Goal: Transaction & Acquisition: Purchase product/service

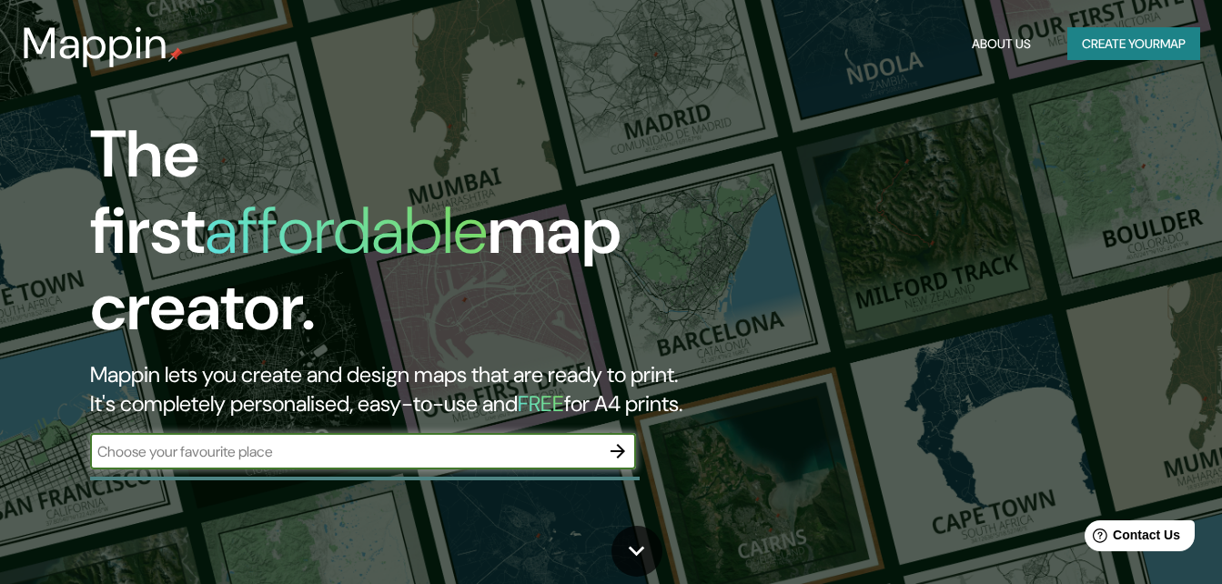
click at [1118, 48] on button "Create your map" at bounding box center [1133, 44] width 133 height 34
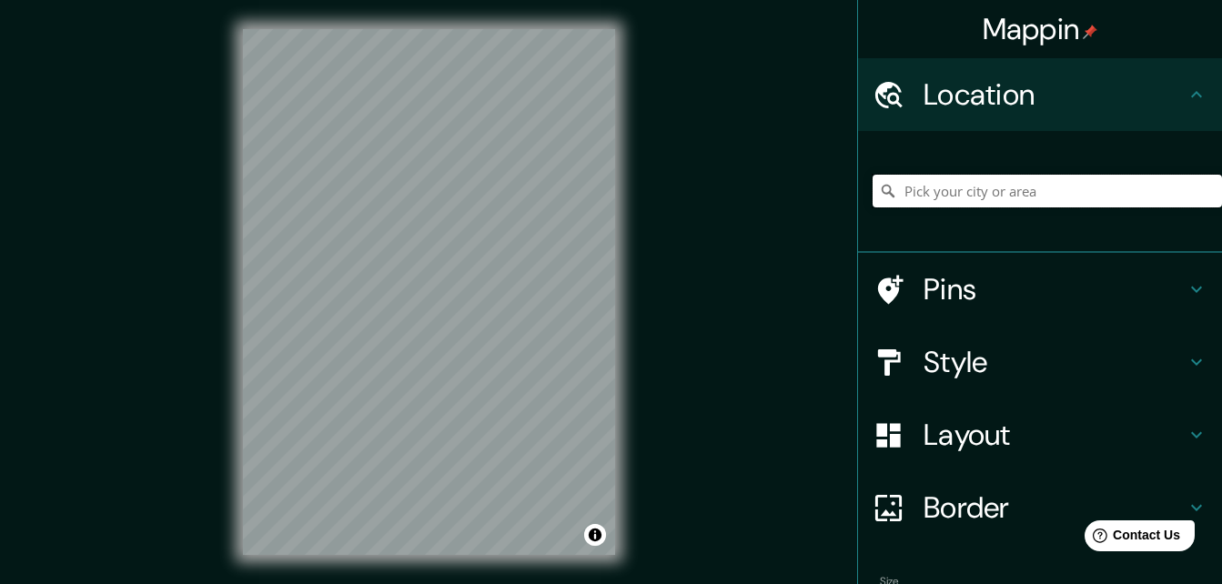
click at [1005, 199] on input "Pick your city or area" at bounding box center [1047, 191] width 349 height 33
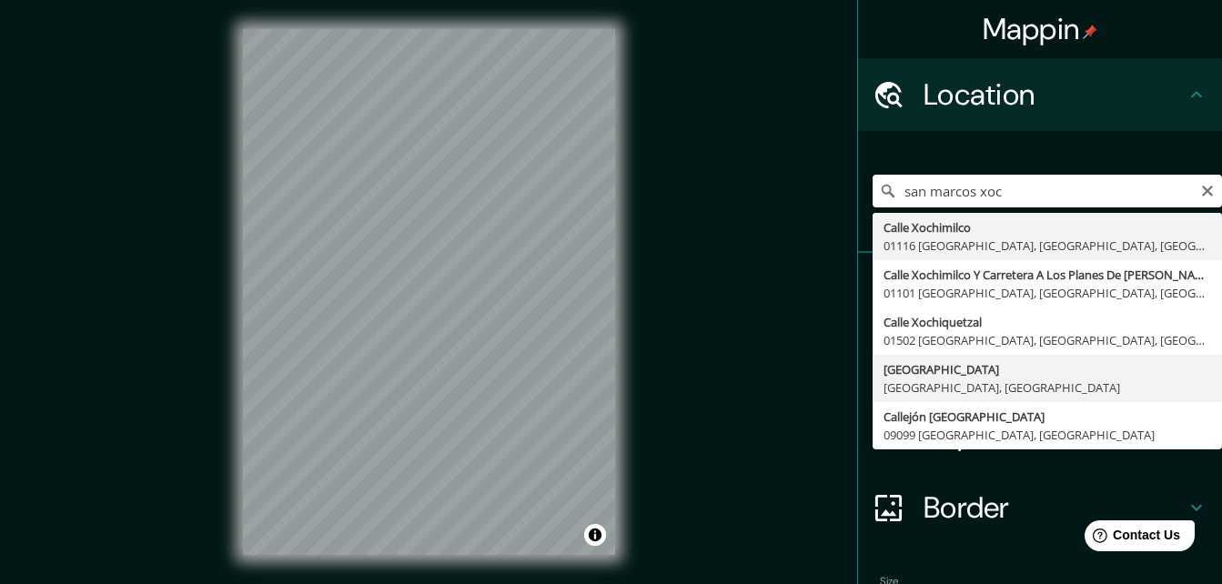
type input "Calle San Marcos, 09850 Ciudad de México, México"
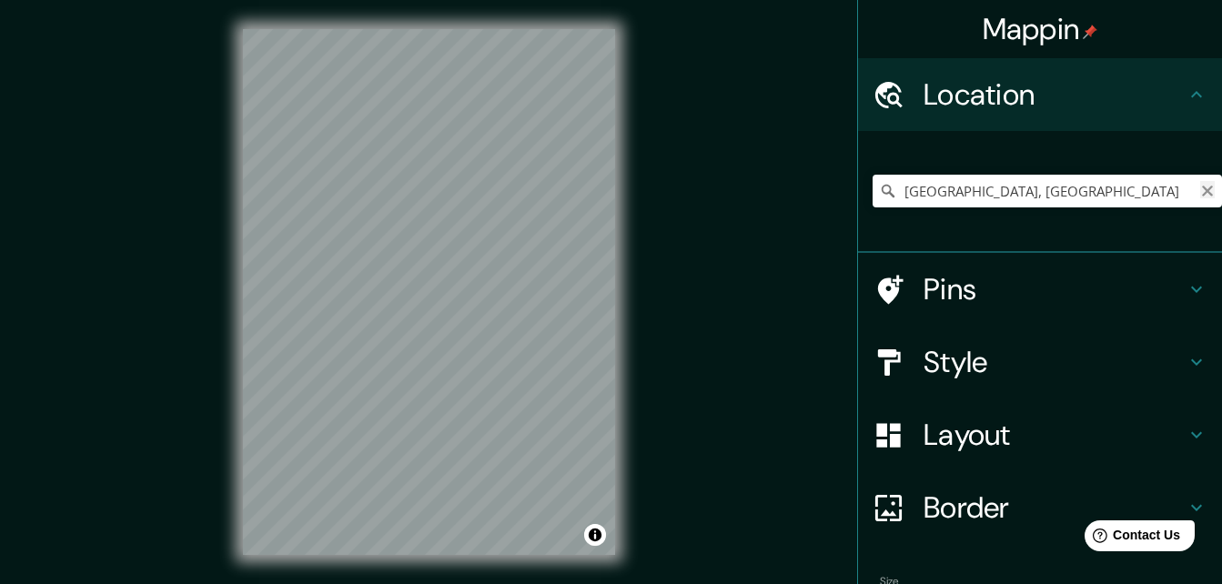
click at [1200, 189] on icon "Clear" at bounding box center [1207, 191] width 15 height 15
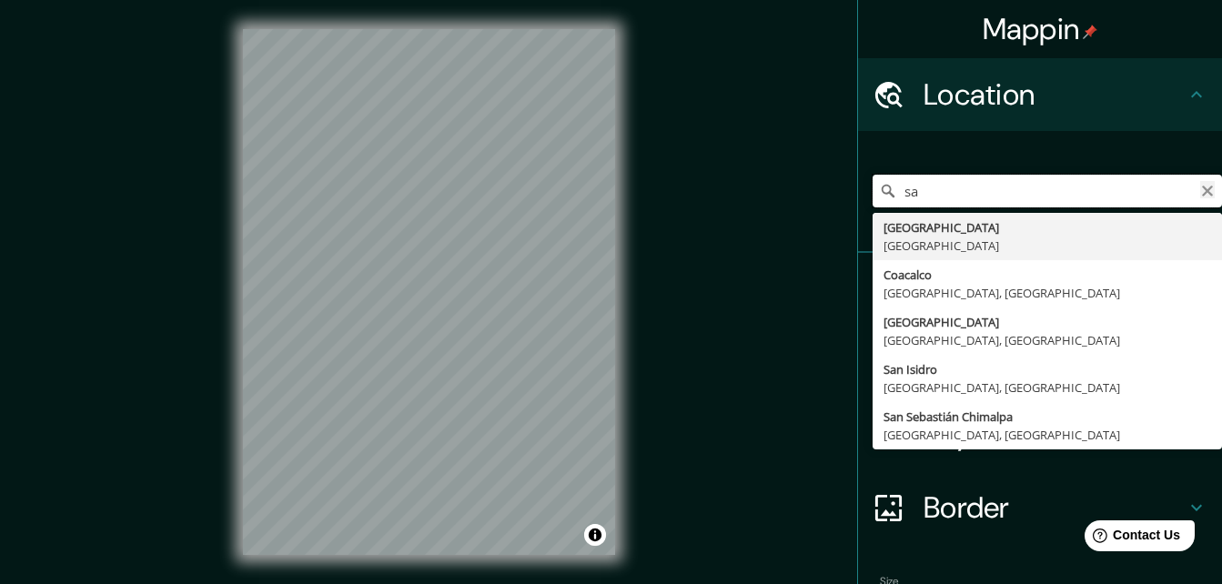
type input "s"
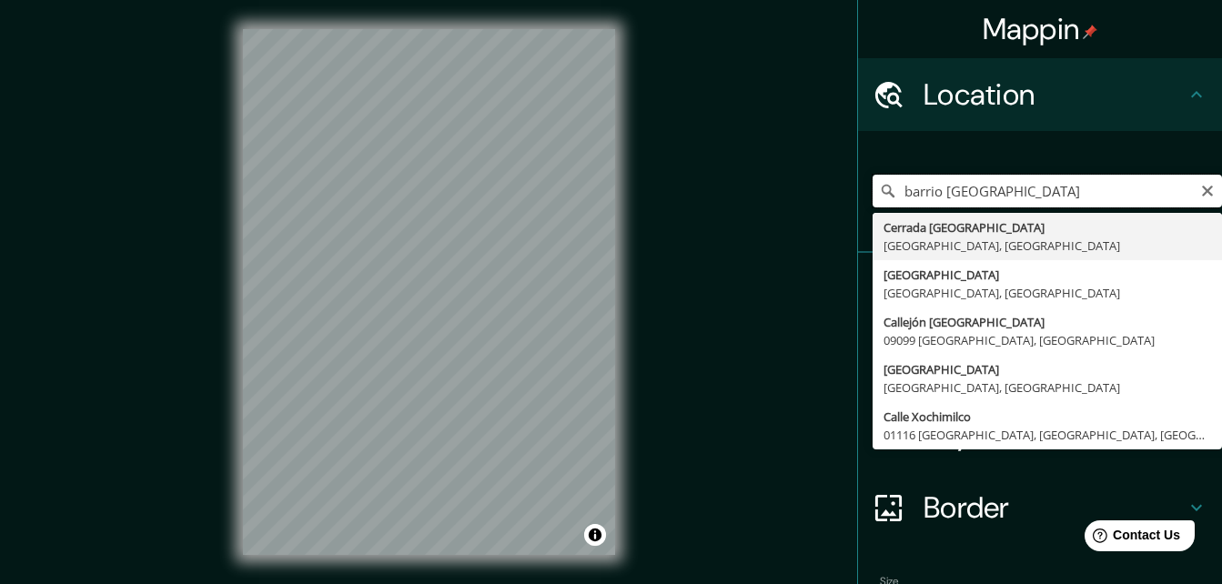
click at [926, 191] on input "barrio san marcos xochimilco" at bounding box center [1047, 191] width 349 height 33
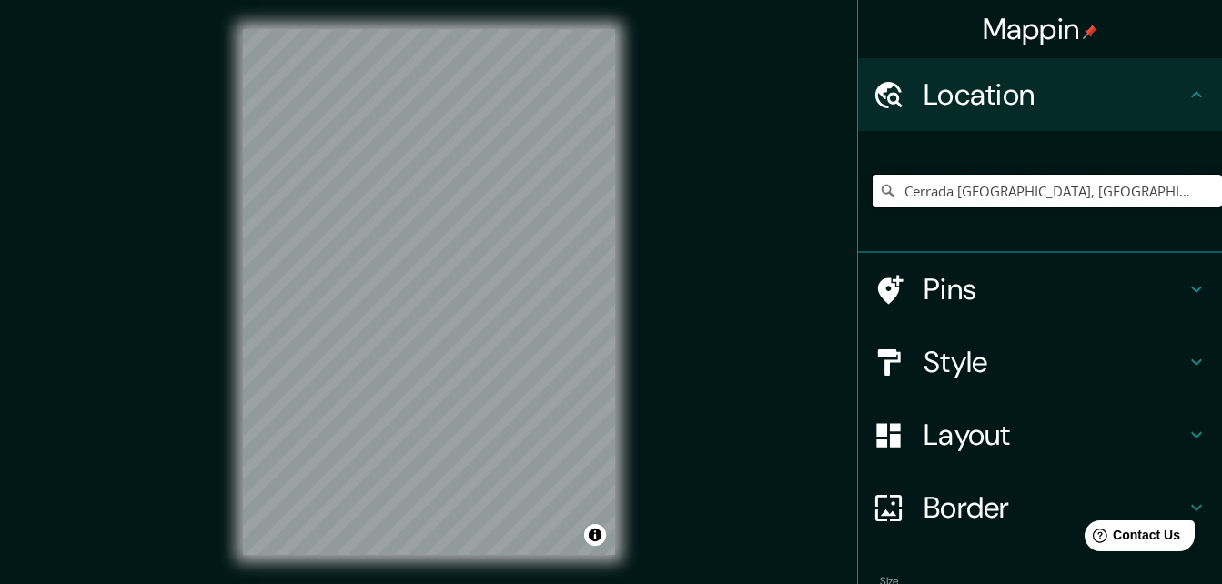
type input "Cerrada San Marcos, 16780 Ciudad de México, México"
click at [1200, 191] on icon "Clear" at bounding box center [1207, 191] width 15 height 15
type input "Xochimilco, Ciudad de México, México"
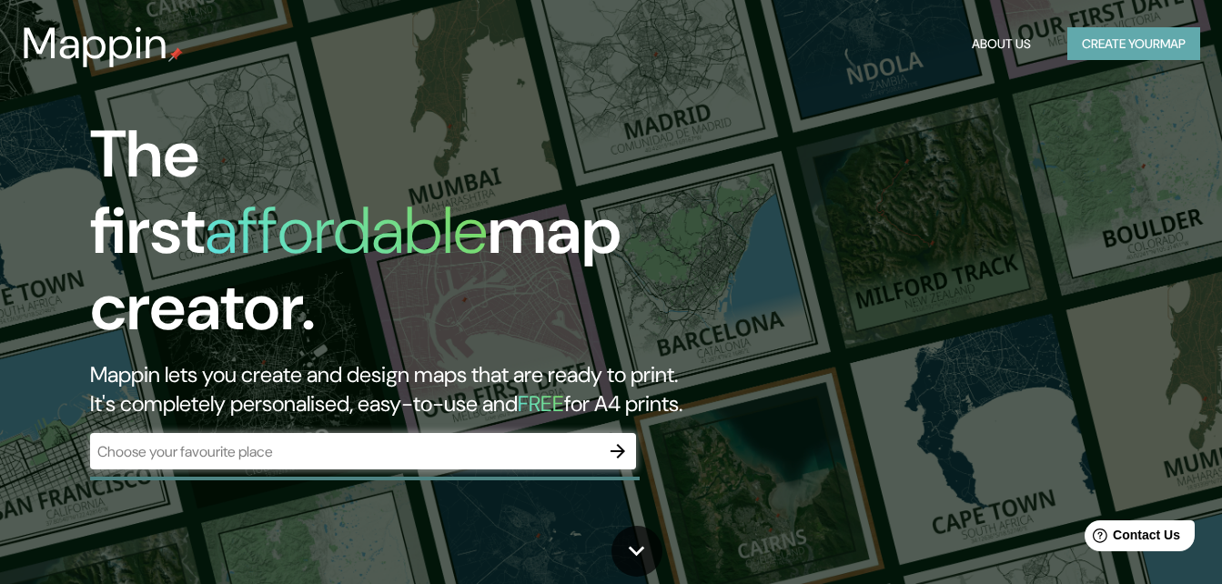
click at [1086, 41] on button "Create your map" at bounding box center [1133, 44] width 133 height 34
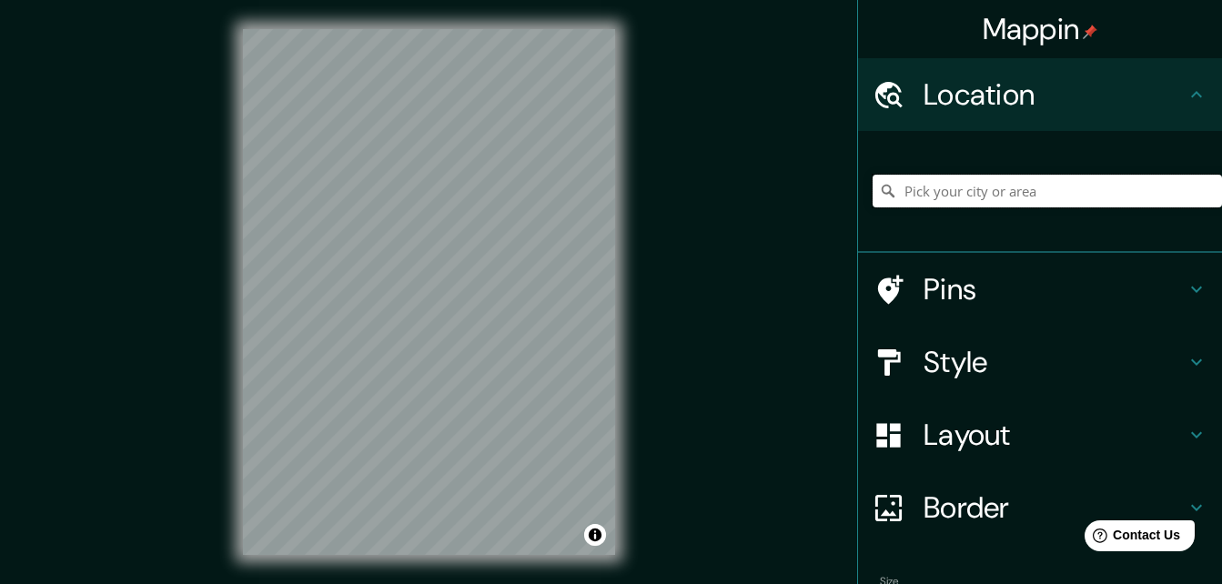
click at [1004, 184] on input "Pick your city or area" at bounding box center [1047, 191] width 349 height 33
type input "Cerrada San Marcos, 16780 Ciudad de México, México"
click at [313, 583] on html "Mappin Location Cerrada San Marcos, 16780 Ciudad de México, México Cerrada San …" at bounding box center [611, 292] width 1222 height 584
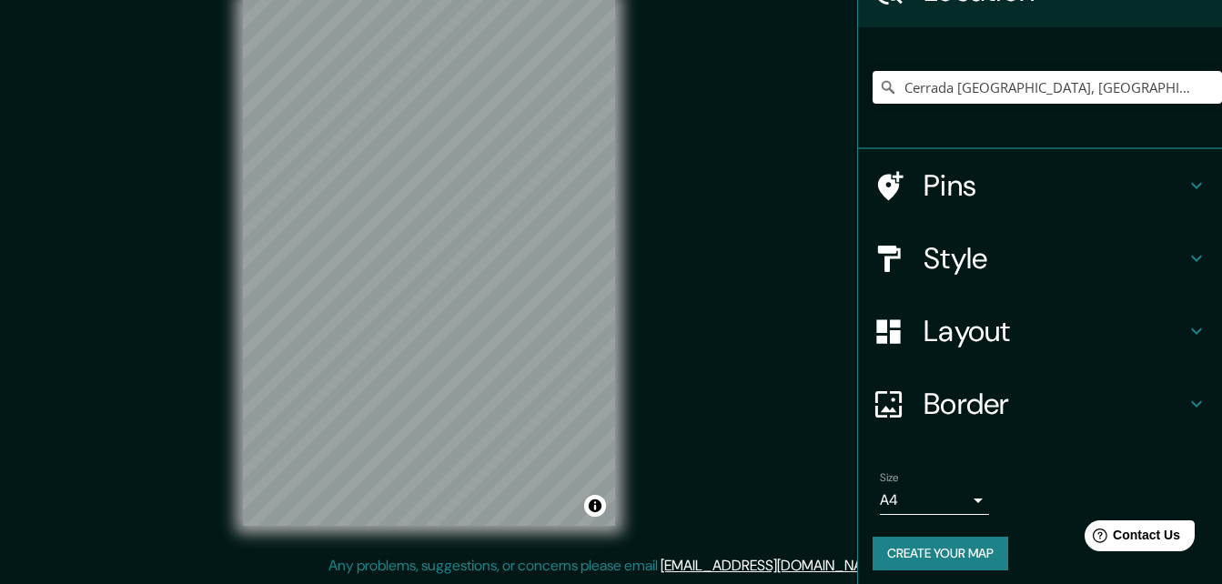
scroll to position [112, 0]
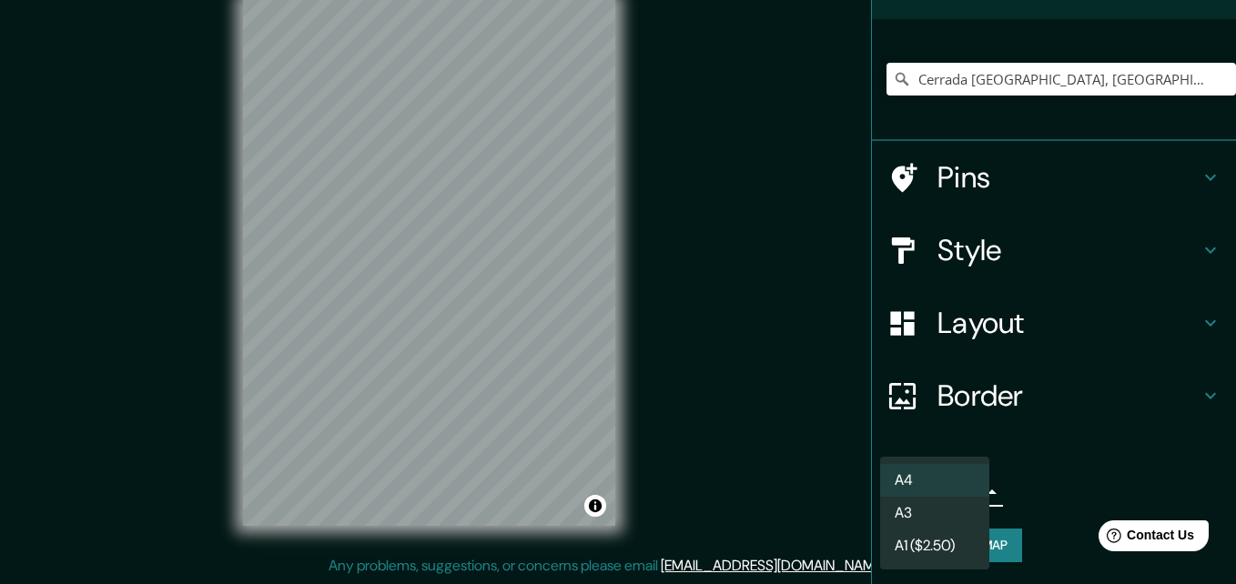
click at [965, 493] on body "Mappin Location Cerrada San Marcos, 16780 Ciudad de México, México Cerrada San …" at bounding box center [618, 263] width 1236 height 584
click at [947, 508] on li "A3" at bounding box center [934, 513] width 109 height 33
type input "a4"
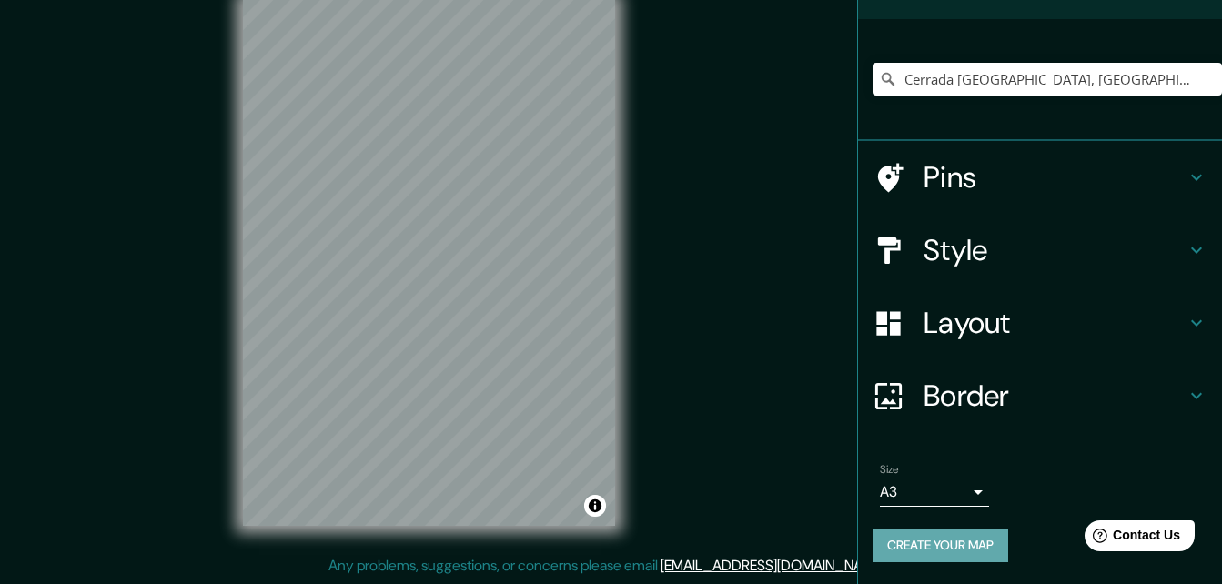
click at [970, 549] on button "Create your map" at bounding box center [941, 546] width 136 height 34
